Goal: Register for event/course

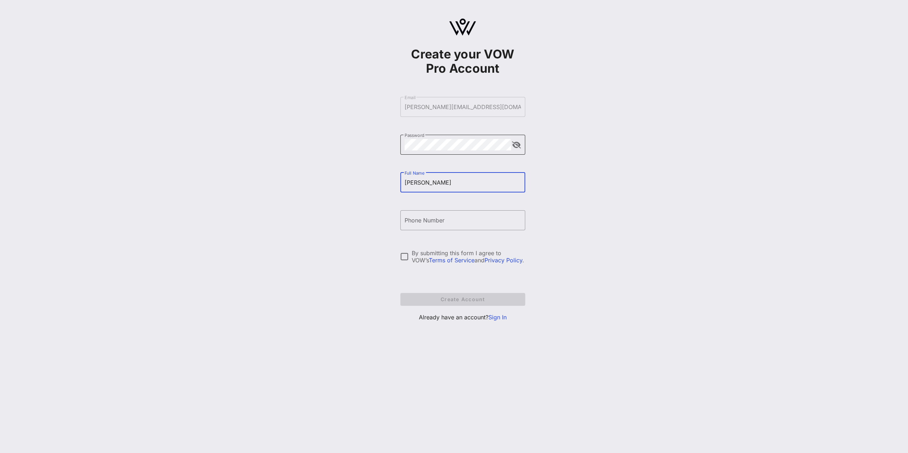
type input "[PERSON_NAME]"
type input "[PHONE_NUMBER]"
click at [403, 259] on div at bounding box center [404, 257] width 12 height 12
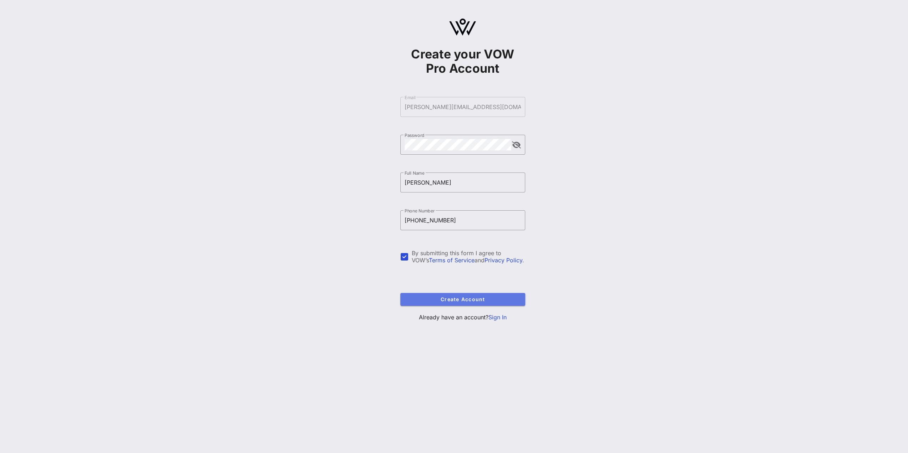
click at [488, 302] on span "Create Account" at bounding box center [462, 299] width 113 height 6
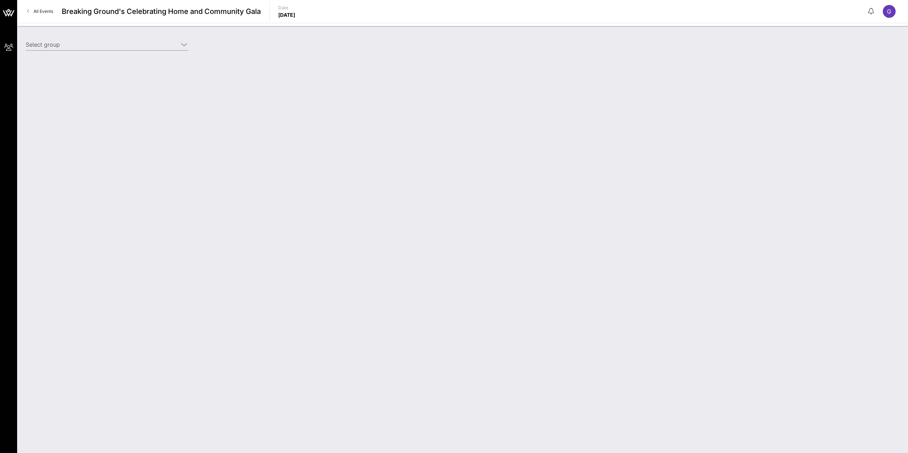
type input "Centrifugal Electric (Builder) [[PERSON_NAME], [PERSON_NAME][EMAIL_ADDRESS][DOM…"
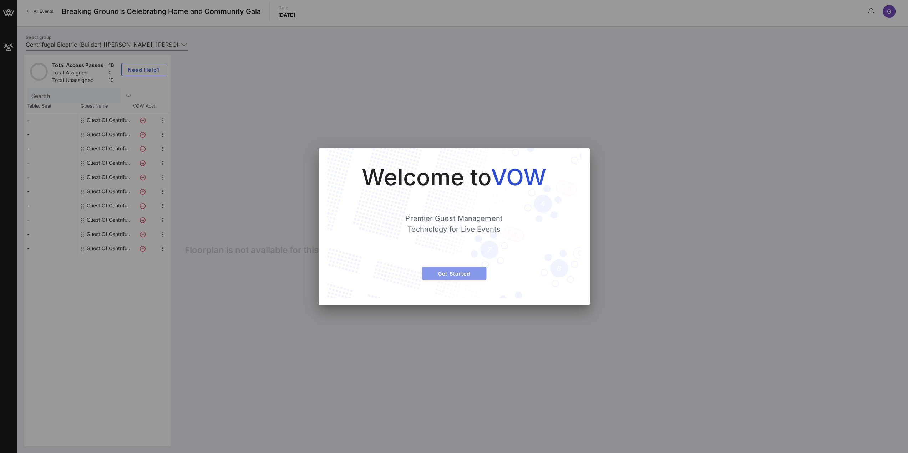
click at [438, 277] on button "Get Started" at bounding box center [454, 273] width 64 height 13
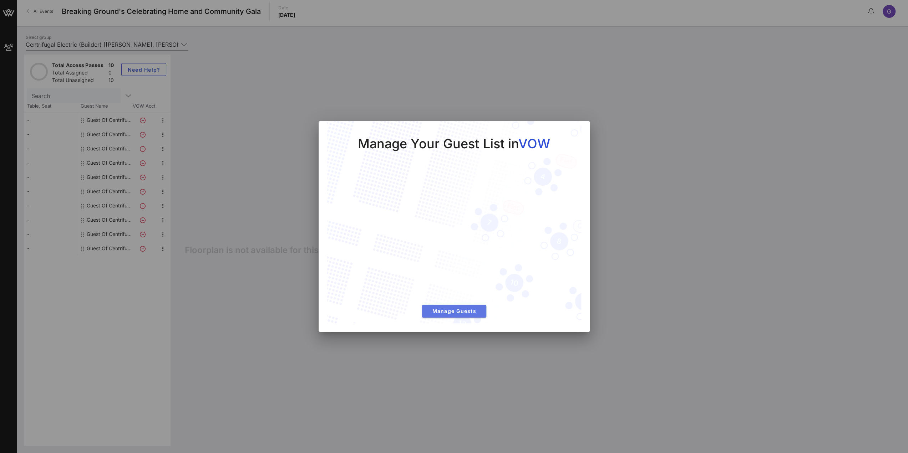
click at [439, 310] on span "Manage Guests" at bounding box center [454, 311] width 53 height 6
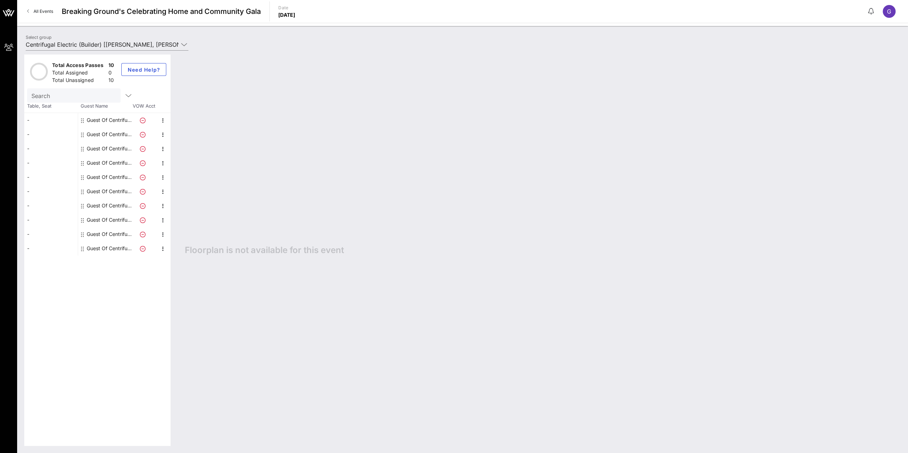
click at [114, 119] on div "Guest Of Centrifugal Electric" at bounding box center [109, 120] width 45 height 14
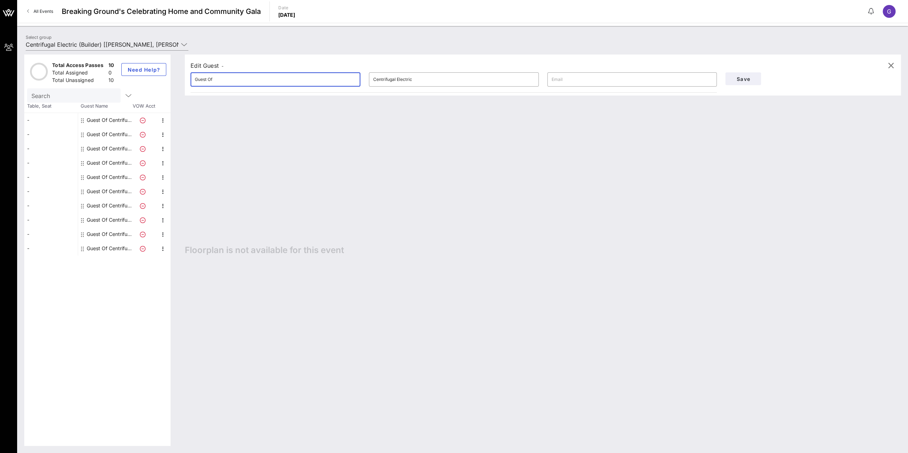
click at [225, 78] on input "Guest Of" at bounding box center [275, 79] width 161 height 11
drag, startPoint x: 442, startPoint y: 80, endPoint x: 448, endPoint y: 80, distance: 6.1
click at [442, 80] on input "Centrifugal Electric" at bounding box center [453, 79] width 161 height 11
click at [567, 79] on input "text" at bounding box center [631, 79] width 161 height 11
click at [242, 81] on input "Guest Of" at bounding box center [275, 79] width 161 height 11
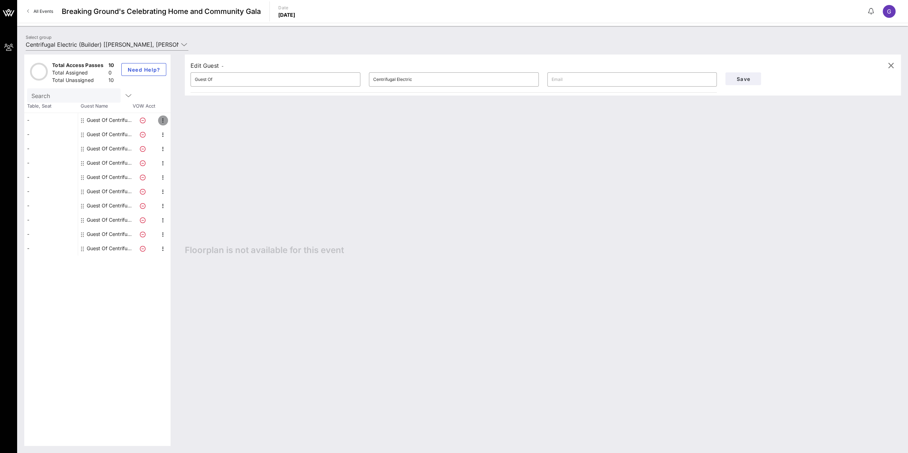
click at [164, 119] on icon "button" at bounding box center [163, 120] width 9 height 9
drag, startPoint x: 258, startPoint y: 83, endPoint x: 91, endPoint y: 64, distance: 168.4
click at [91, 64] on div "Total Access Passes 10 Total Assigned 0 Total Unassigned 10 Need Help? Search T…" at bounding box center [462, 251] width 876 height 392
type input "[PERSON_NAME]"
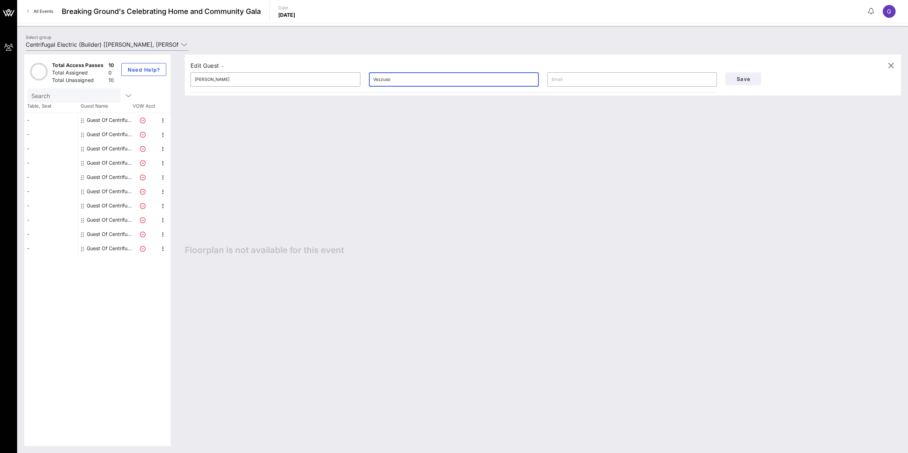
type input "Vezzuso"
type input "[EMAIL_ADDRESS][DOMAIN_NAME]"
click at [736, 81] on span "Save" at bounding box center [743, 79] width 24 height 6
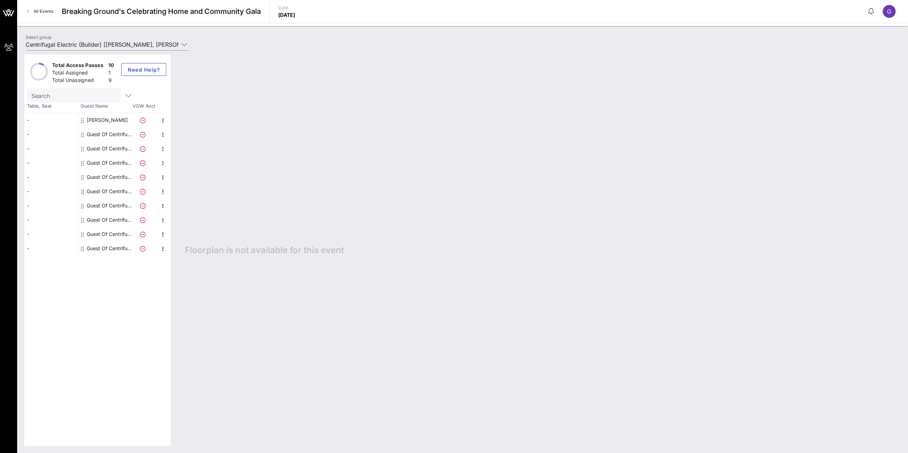
click at [114, 133] on div "Guest Of Centrifugal Electric" at bounding box center [109, 134] width 45 height 14
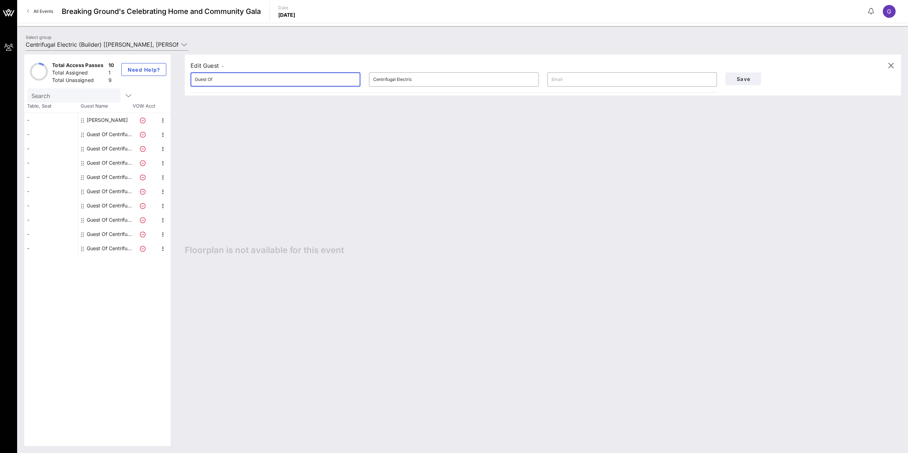
drag, startPoint x: 231, startPoint y: 77, endPoint x: 115, endPoint y: 73, distance: 116.3
click at [116, 74] on div "Total Access Passes 10 Total Assigned 1 Total Unassigned 9 Need Help? Search Ta…" at bounding box center [462, 251] width 876 height 392
type input "[PERSON_NAME]"
type input "[EMAIL_ADDRESS][DOMAIN_NAME]"
